Goal: Go to known website: Access a specific website the user already knows

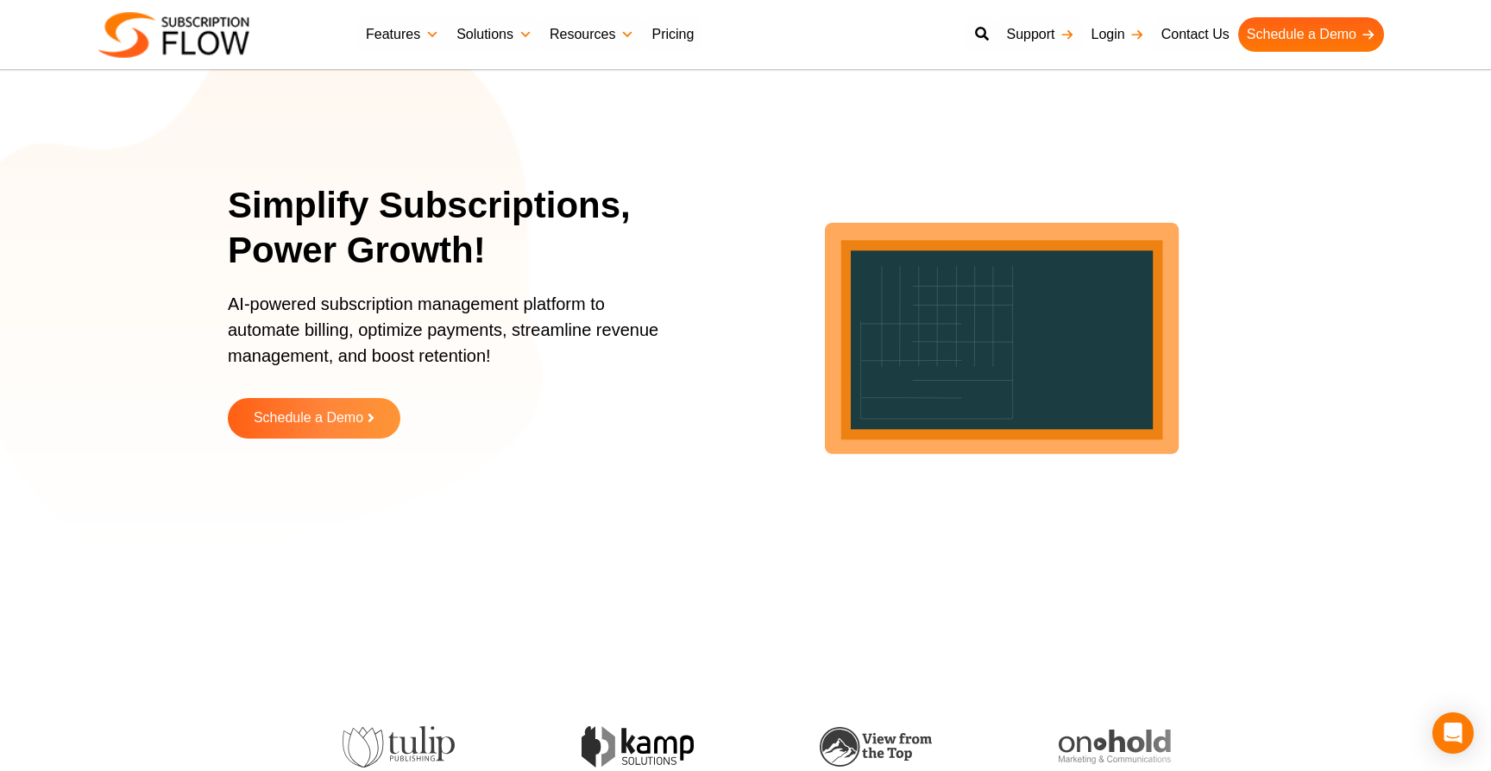
click at [1116, 35] on link "Login" at bounding box center [1118, 34] width 70 height 35
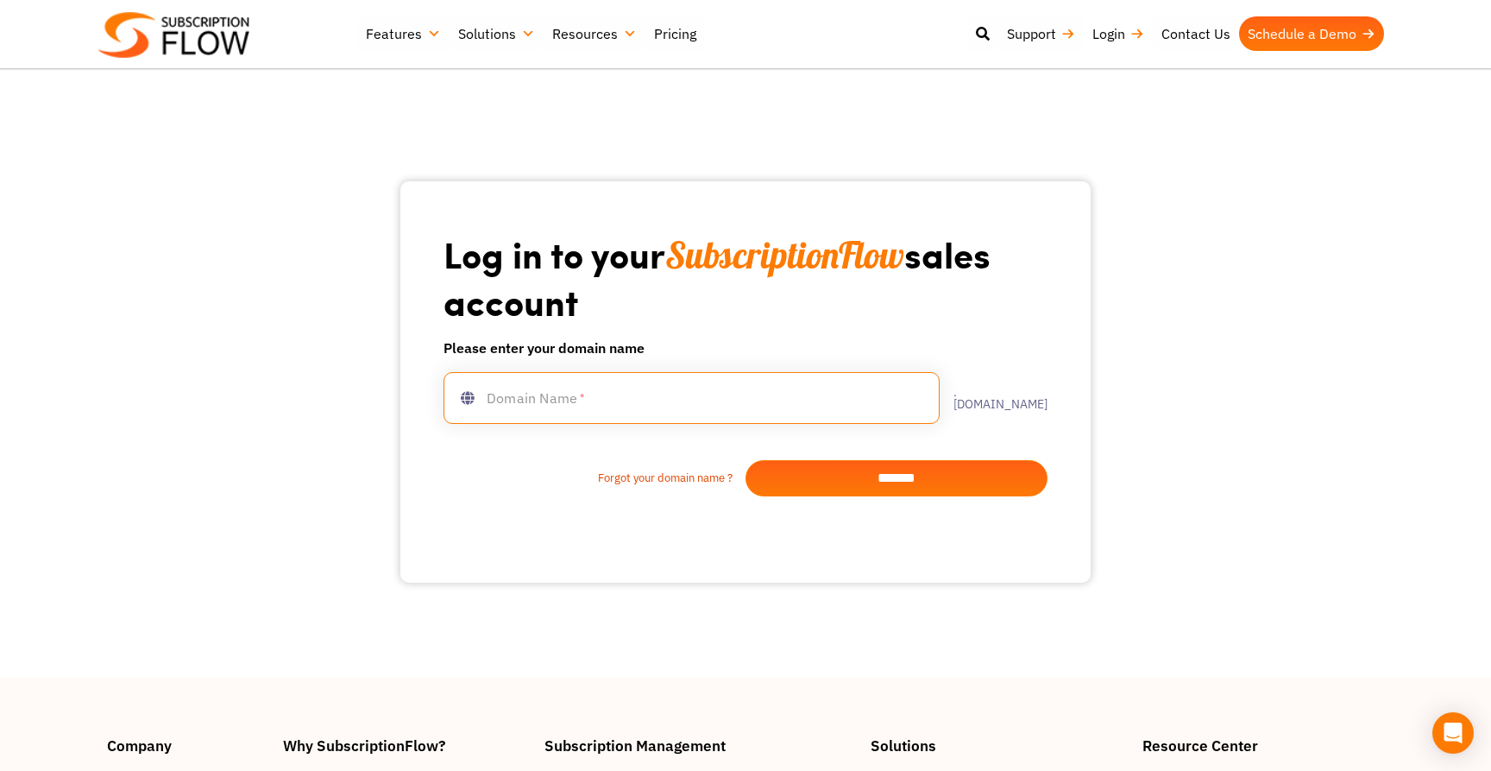
click at [583, 390] on input "text" at bounding box center [692, 398] width 496 height 52
type input "**********"
click at [915, 482] on input "*******" at bounding box center [897, 478] width 302 height 36
